Goal: Navigation & Orientation: Find specific page/section

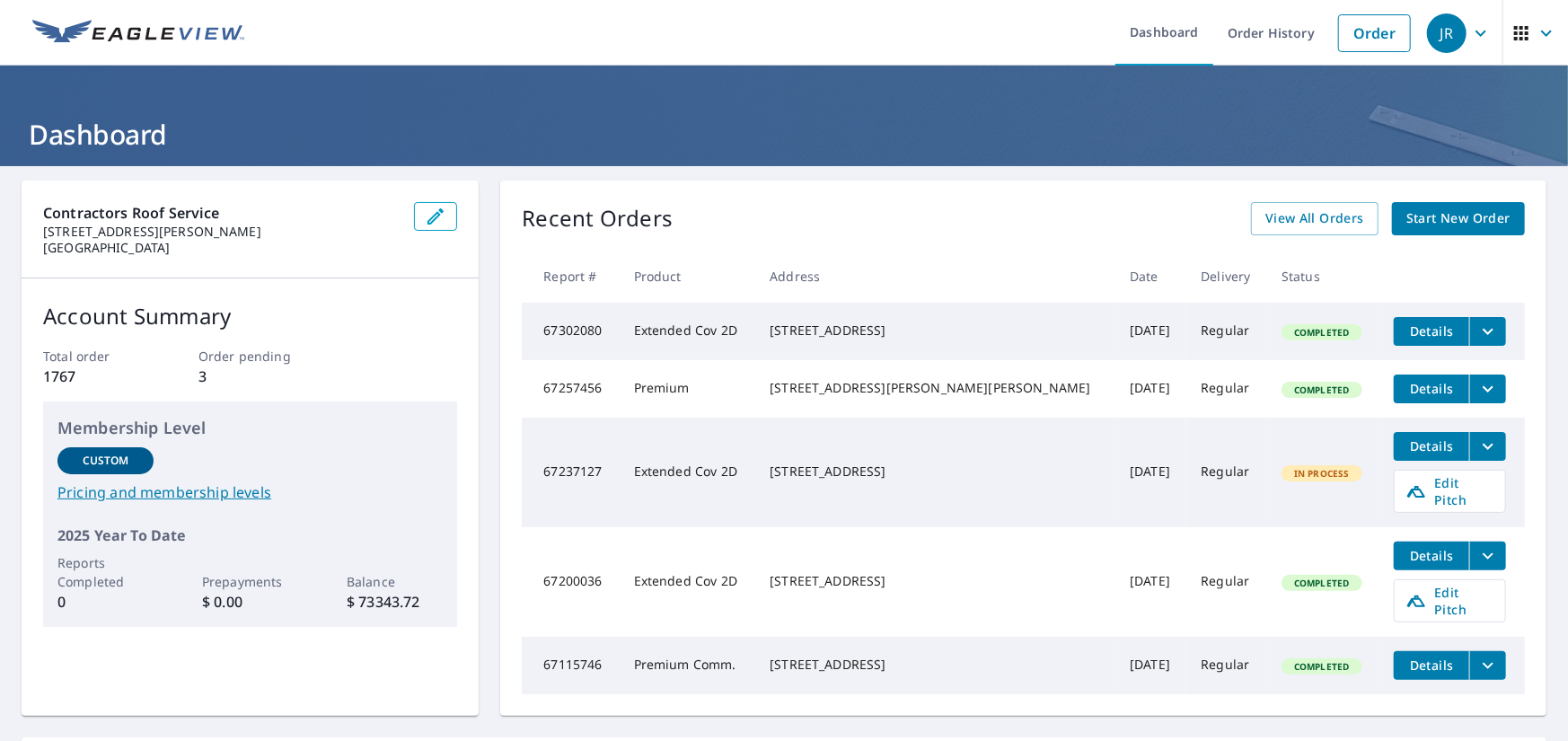
click at [1014, 170] on div "Contractors Roof Service [STREET_ADDRESS][PERSON_NAME] Account Summary Total or…" at bounding box center [784, 519] width 1568 height 708
click at [647, 63] on ul "Dashboard Order History Order" at bounding box center [837, 33] width 1165 height 66
click at [1042, 172] on div "Contractors Roof Service [STREET_ADDRESS][PERSON_NAME] Account Summary Total or…" at bounding box center [784, 519] width 1568 height 708
click at [971, 323] on div "[STREET_ADDRESS]" at bounding box center [935, 331] width 332 height 18
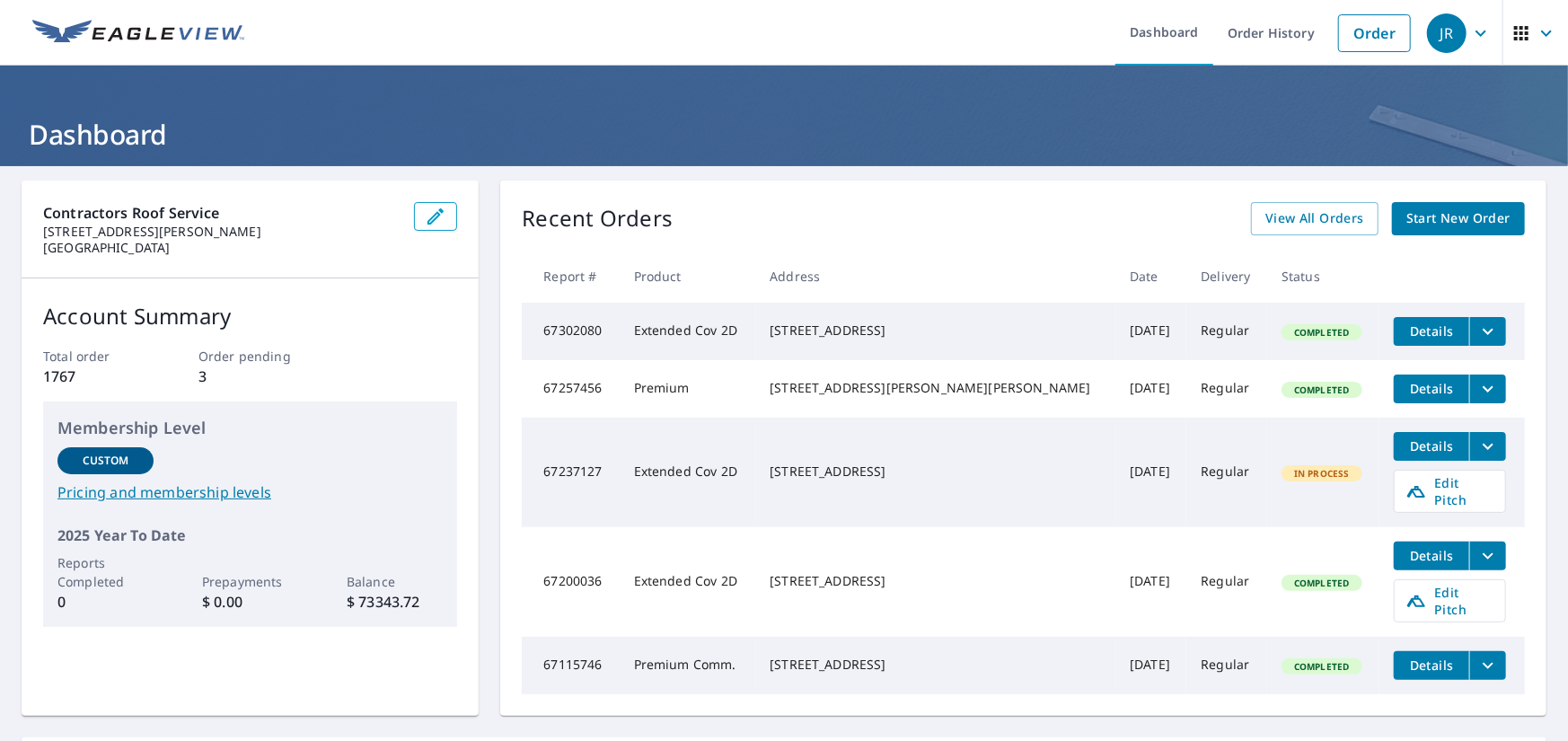
click at [819, 326] on div "[STREET_ADDRESS]" at bounding box center [935, 331] width 332 height 18
click at [828, 184] on div "Recent Orders View All Orders Start New Order Report # Product Address Date Del…" at bounding box center [1023, 448] width 1046 height 535
click at [1030, 164] on header "Dashboard" at bounding box center [784, 115] width 1568 height 100
click at [1167, 35] on link "Dashboard" at bounding box center [1164, 33] width 98 height 66
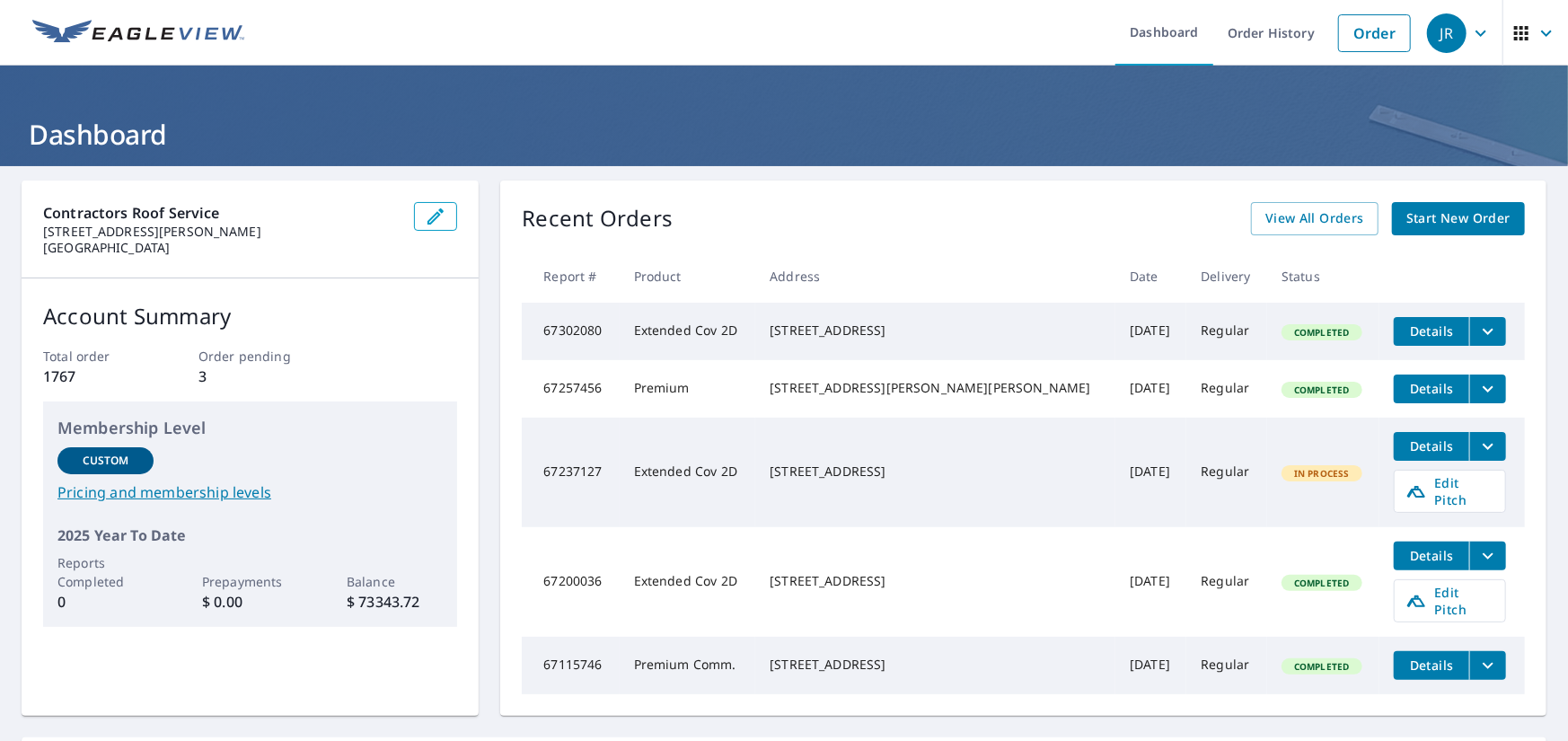
click at [925, 52] on ul "Dashboard Order History Order" at bounding box center [837, 33] width 1165 height 66
click at [1075, 156] on header "Dashboard" at bounding box center [784, 115] width 1568 height 100
click at [632, 79] on header "Dashboard" at bounding box center [784, 115] width 1568 height 100
click at [687, 65] on ul "Dashboard Order History Order" at bounding box center [837, 33] width 1165 height 66
click at [1094, 173] on div "Contractors Roof Service [STREET_ADDRESS][PERSON_NAME] Account Summary Total or…" at bounding box center [784, 519] width 1568 height 708
